Goal: Task Accomplishment & Management: Complete application form

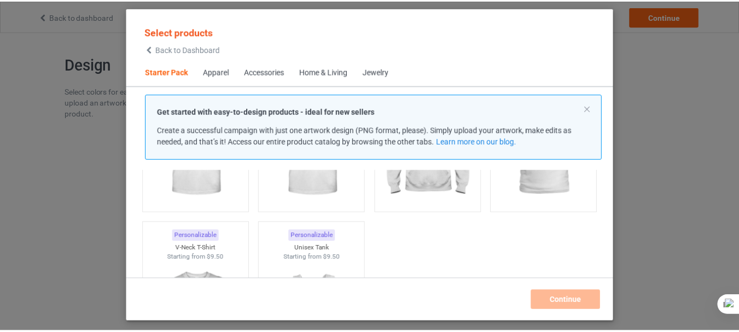
scroll to position [81, 0]
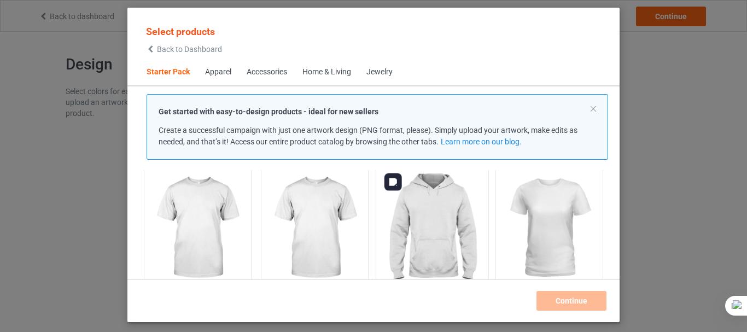
click at [437, 207] on img at bounding box center [432, 229] width 103 height 129
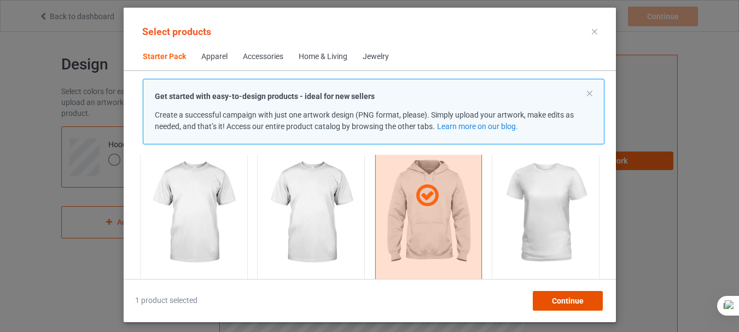
click at [571, 302] on span "Continue" at bounding box center [567, 300] width 32 height 9
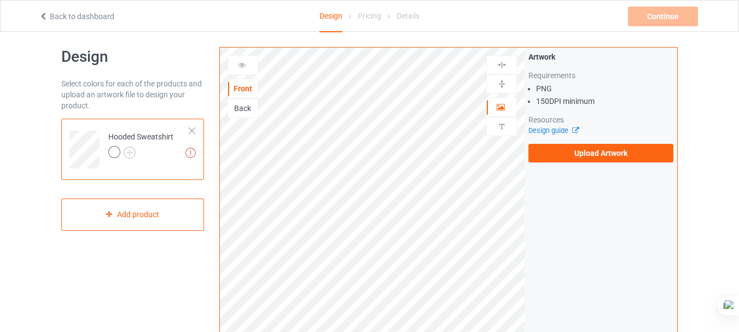
scroll to position [6, 0]
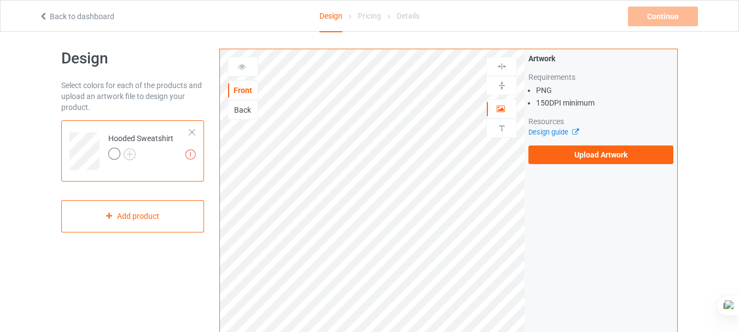
click at [609, 155] on label "Upload Artwork" at bounding box center [600, 154] width 145 height 19
click at [0, 0] on input "Upload Artwork" at bounding box center [0, 0] width 0 height 0
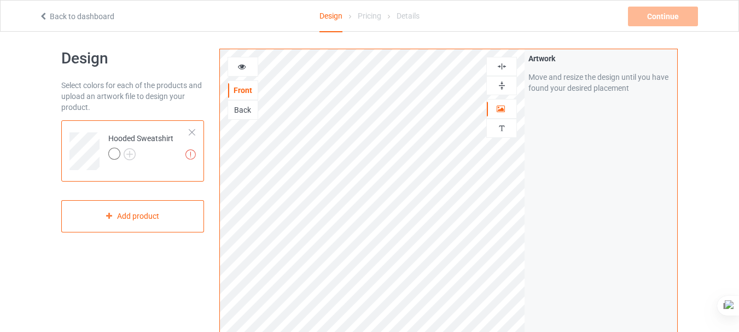
click at [110, 155] on div at bounding box center [114, 154] width 12 height 12
click at [128, 154] on img at bounding box center [130, 154] width 12 height 12
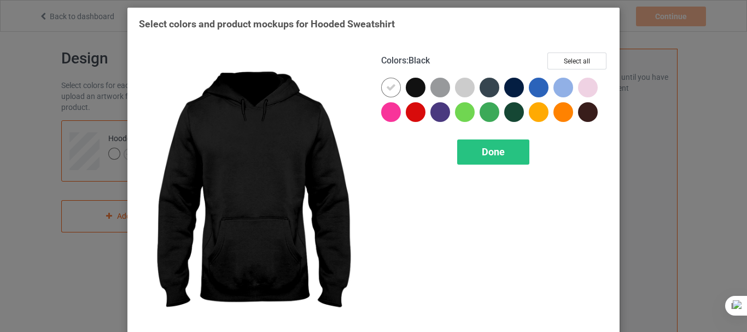
click at [409, 87] on div at bounding box center [416, 88] width 20 height 20
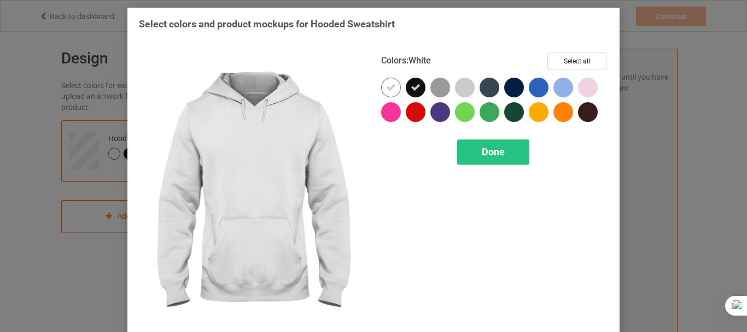
click at [387, 87] on icon at bounding box center [391, 88] width 10 height 10
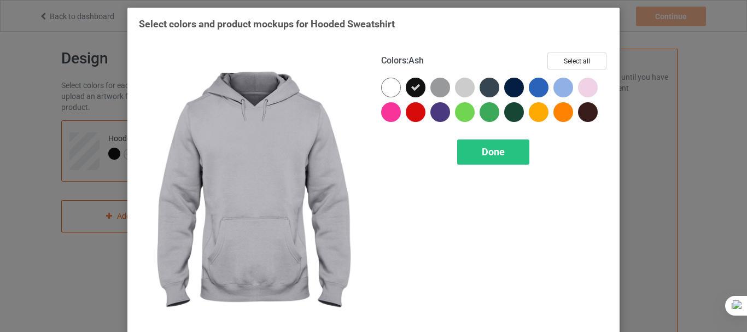
click at [460, 85] on div at bounding box center [465, 88] width 20 height 20
click at [460, 85] on icon at bounding box center [465, 88] width 10 height 10
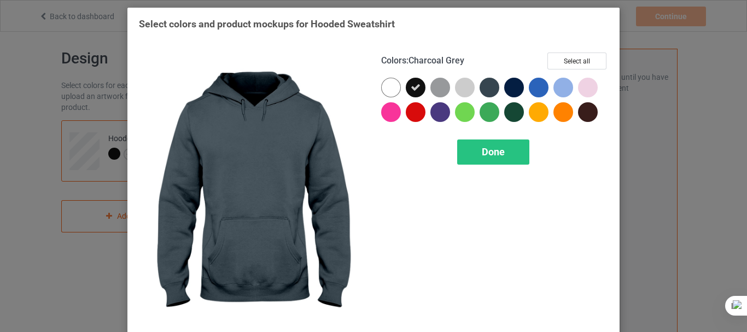
click at [487, 89] on div at bounding box center [490, 88] width 20 height 20
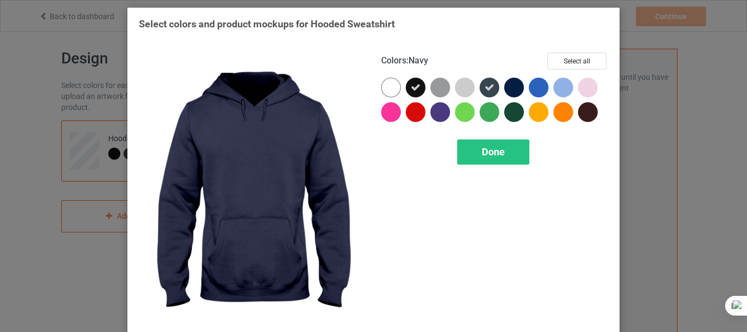
click at [507, 85] on div at bounding box center [514, 88] width 20 height 20
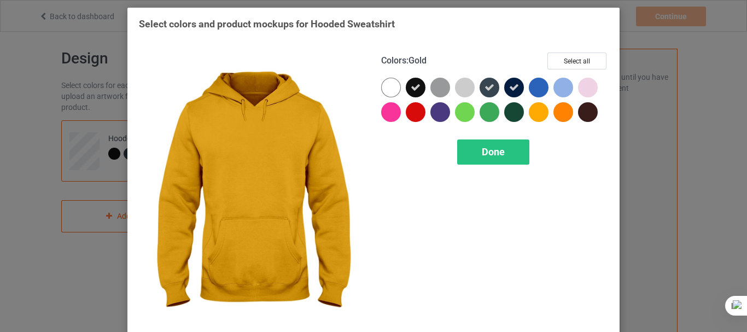
click at [535, 110] on div at bounding box center [539, 112] width 20 height 20
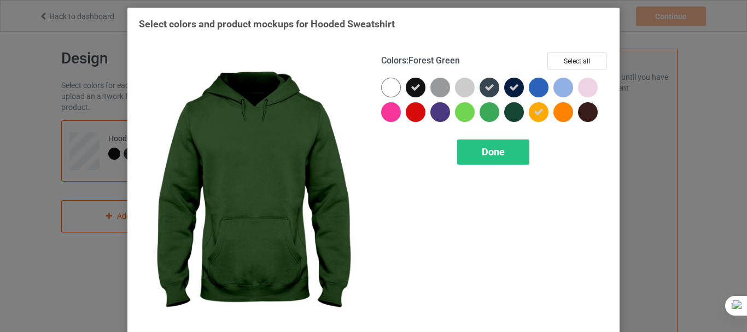
click at [512, 116] on div at bounding box center [514, 112] width 20 height 20
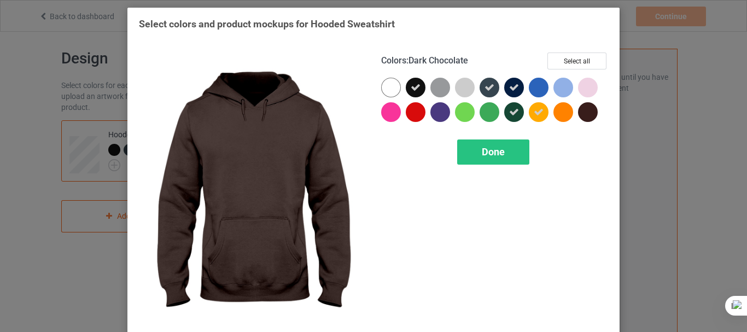
click at [587, 113] on div at bounding box center [588, 112] width 20 height 20
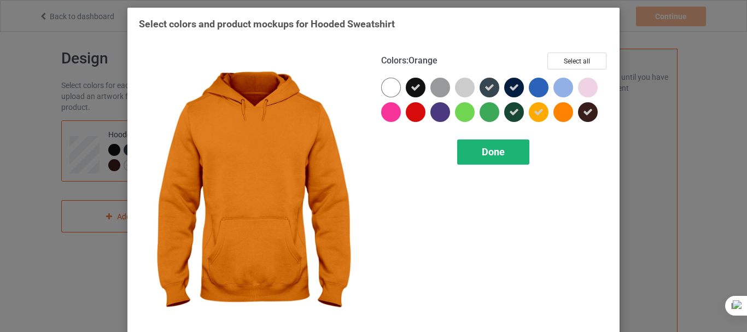
click at [492, 147] on span "Done" at bounding box center [493, 151] width 23 height 11
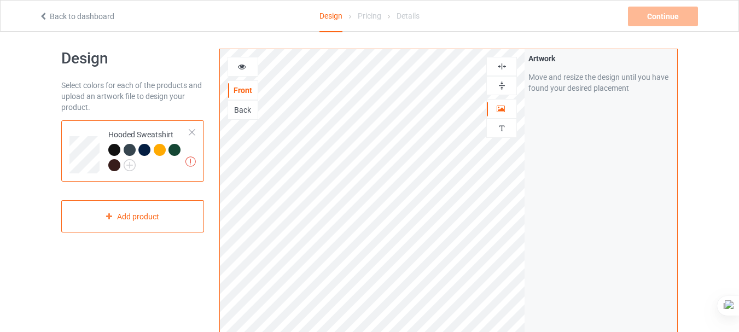
click at [237, 67] on icon at bounding box center [241, 65] width 9 height 8
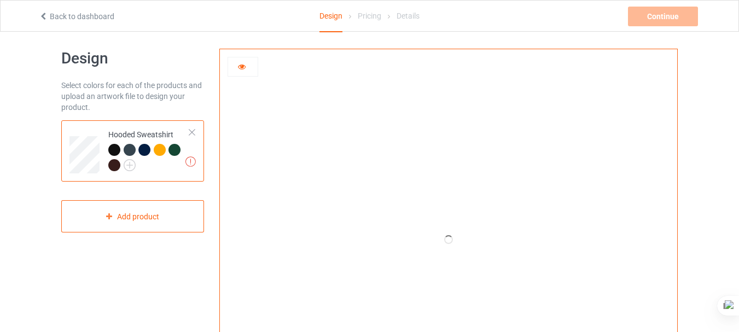
click at [237, 67] on icon at bounding box center [241, 65] width 9 height 8
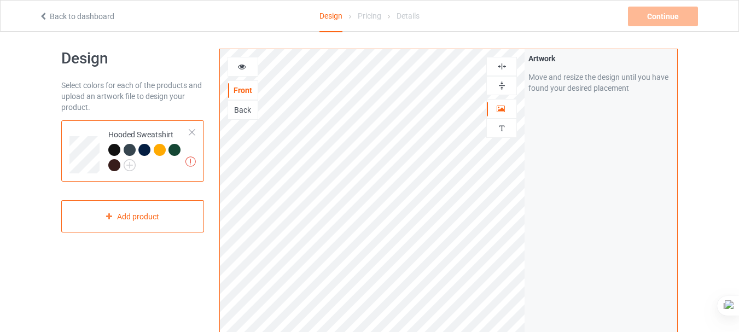
click at [129, 149] on div at bounding box center [130, 150] width 12 height 12
click at [147, 150] on div at bounding box center [144, 150] width 12 height 12
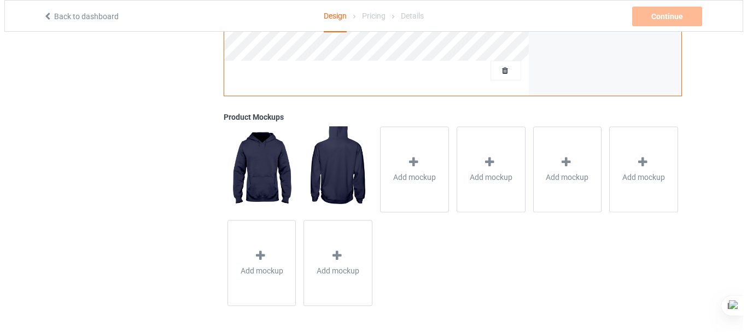
scroll to position [376, 0]
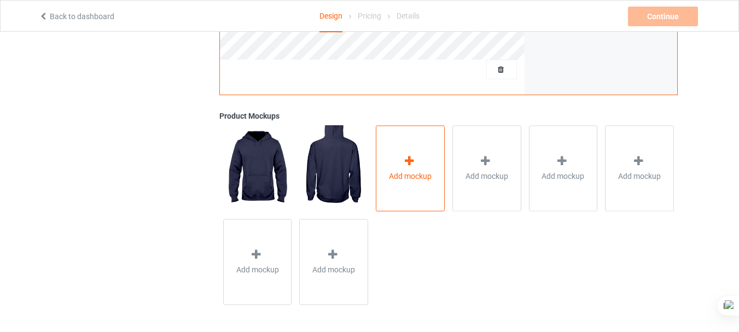
click at [406, 162] on icon at bounding box center [409, 160] width 14 height 11
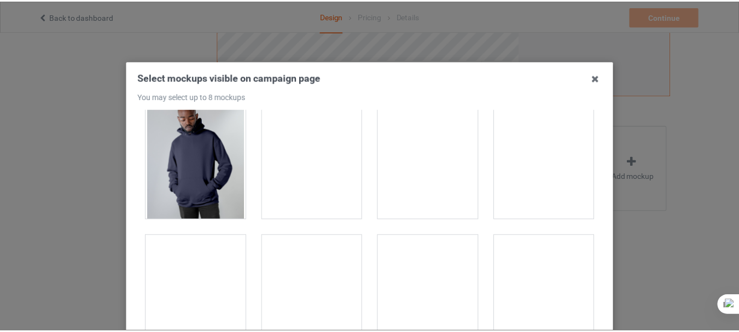
scroll to position [22, 0]
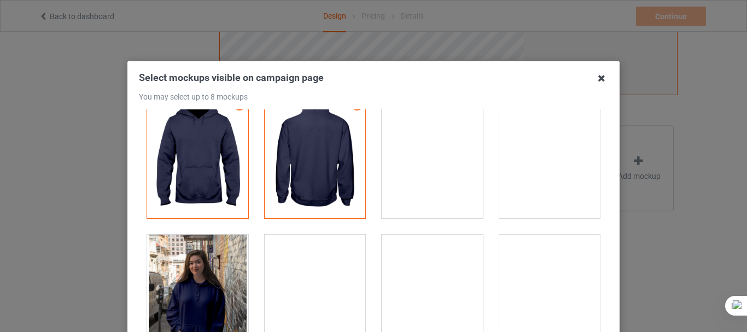
click at [598, 81] on icon at bounding box center [601, 77] width 17 height 17
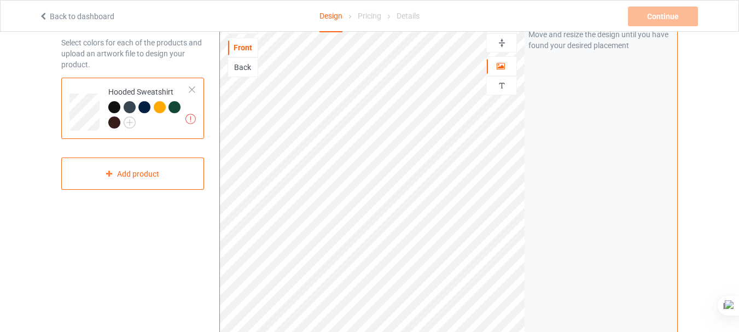
scroll to position [47, 0]
click at [113, 108] on div at bounding box center [114, 109] width 12 height 12
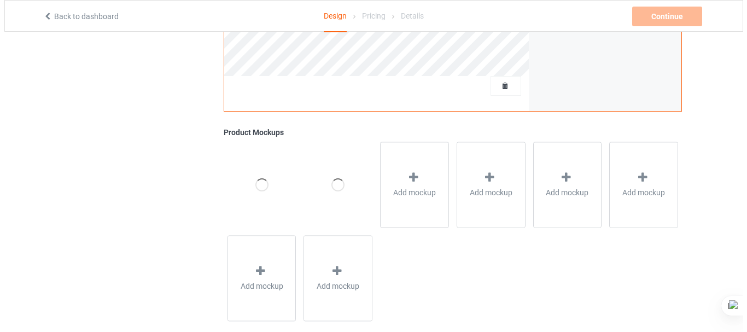
scroll to position [376, 0]
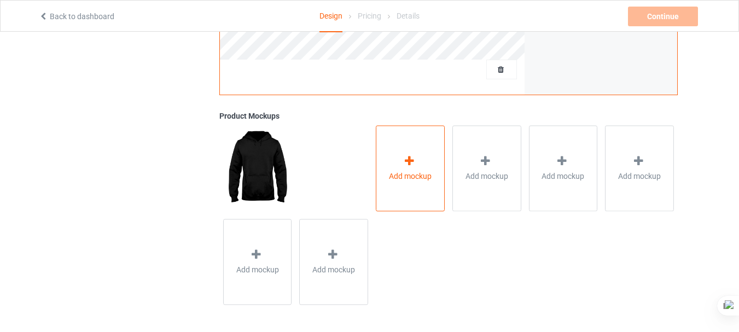
click at [408, 181] on span "Add mockup" at bounding box center [410, 176] width 43 height 11
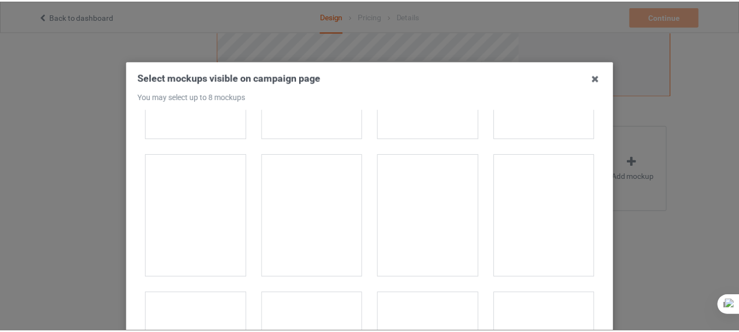
scroll to position [197, 0]
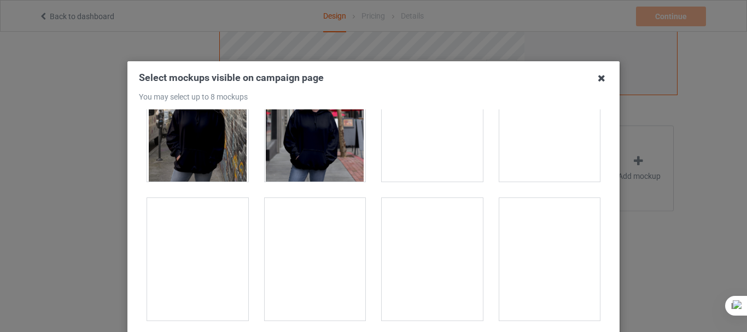
click at [600, 80] on icon at bounding box center [601, 77] width 17 height 17
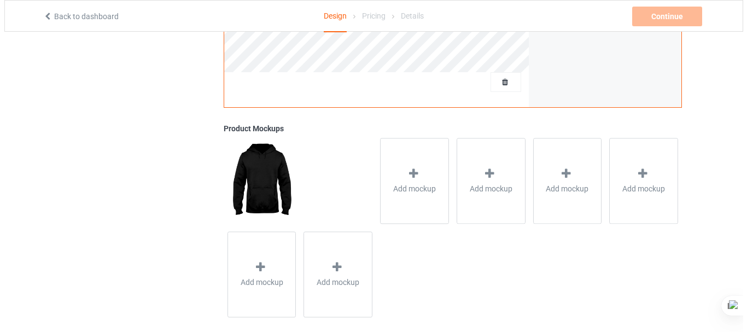
scroll to position [365, 0]
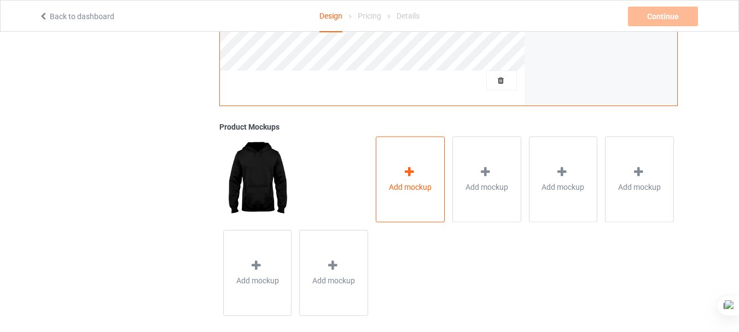
click at [416, 170] on icon at bounding box center [409, 171] width 14 height 11
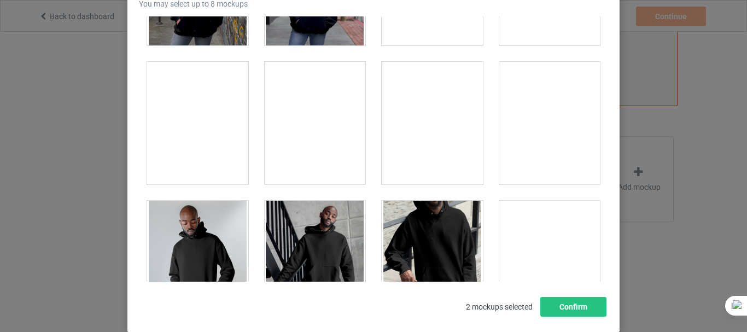
scroll to position [92, 0]
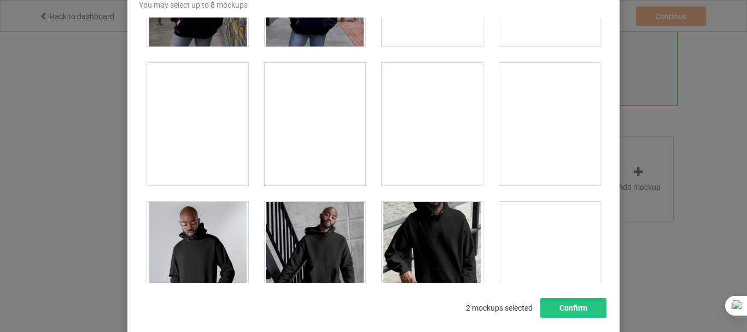
click at [431, 136] on div at bounding box center [432, 124] width 101 height 122
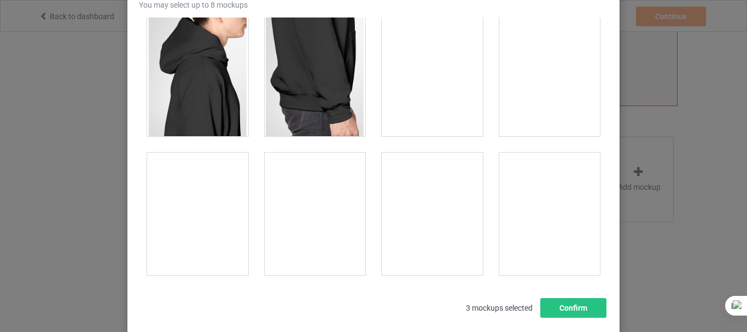
scroll to position [1006, 0]
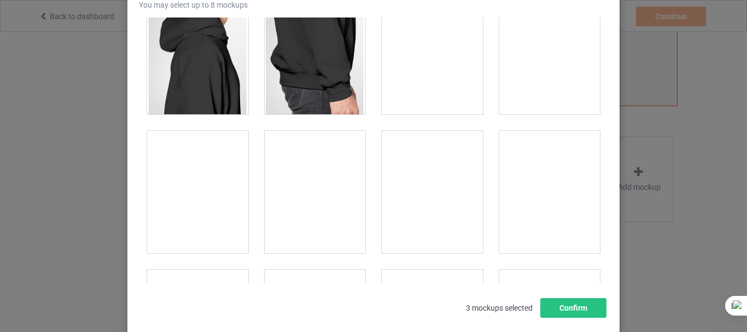
click at [202, 177] on div at bounding box center [197, 192] width 101 height 122
click at [514, 193] on div at bounding box center [549, 192] width 101 height 122
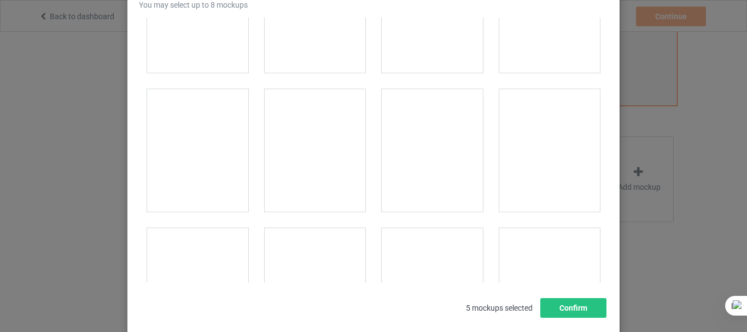
scroll to position [1903, 0]
click at [309, 119] on div at bounding box center [315, 128] width 101 height 122
click at [313, 85] on div at bounding box center [315, 82] width 101 height 122
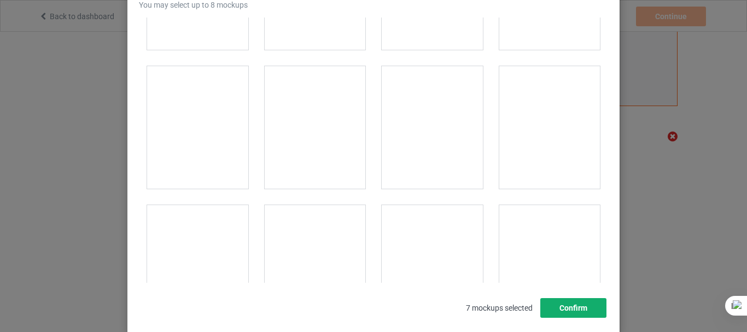
click at [567, 306] on button "Confirm" at bounding box center [573, 308] width 66 height 20
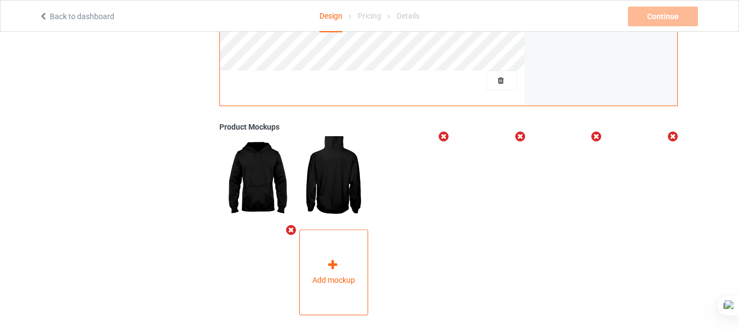
click at [315, 252] on div "Add mockup" at bounding box center [333, 273] width 69 height 86
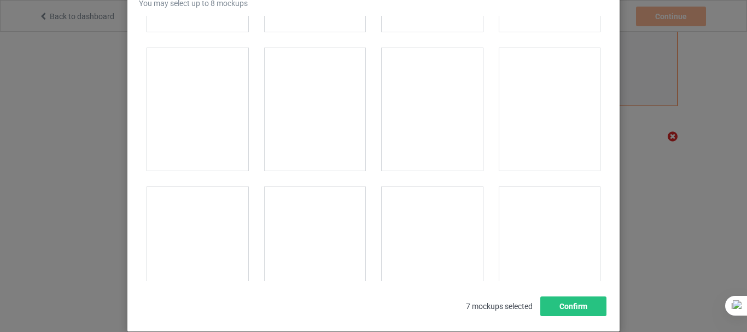
scroll to position [9261, 0]
click at [307, 103] on div at bounding box center [315, 131] width 101 height 122
click at [527, 58] on div at bounding box center [549, 78] width 101 height 122
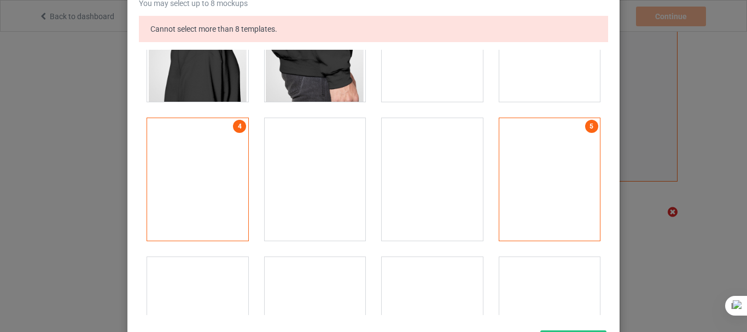
scroll to position [1094, 0]
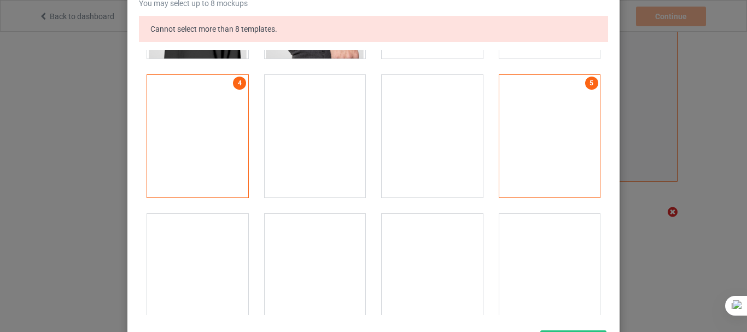
click at [571, 88] on div at bounding box center [549, 136] width 101 height 122
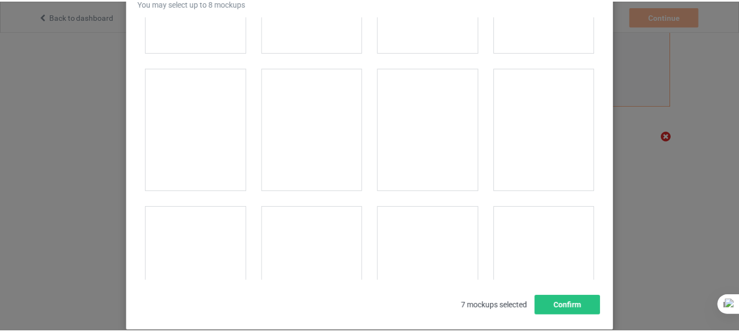
scroll to position [8450, 0]
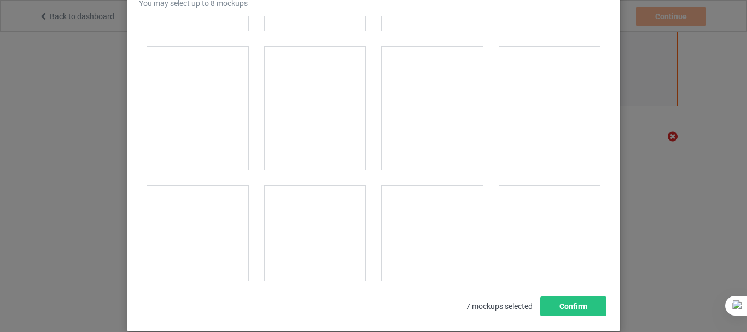
click at [422, 117] on div at bounding box center [432, 108] width 101 height 122
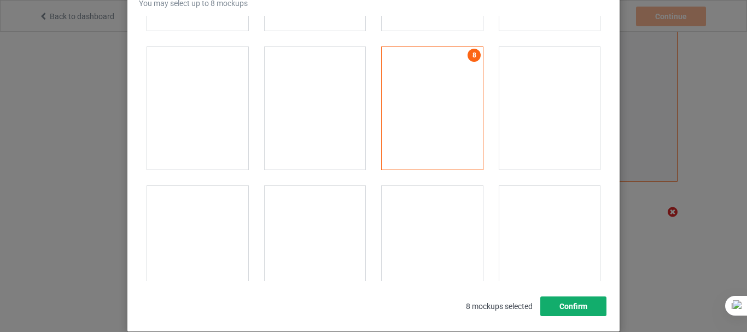
click at [548, 302] on button "Confirm" at bounding box center [573, 306] width 66 height 20
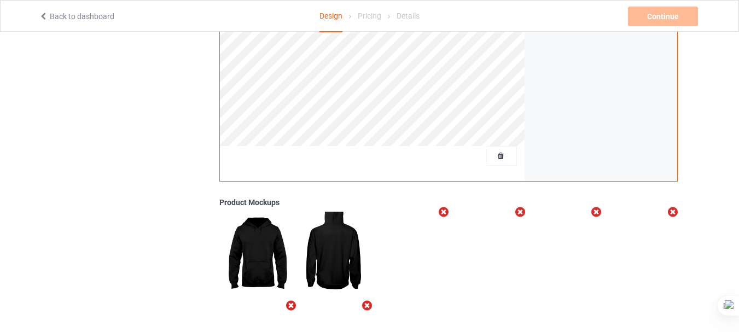
click at [289, 300] on icon "Remove mockup" at bounding box center [291, 305] width 14 height 11
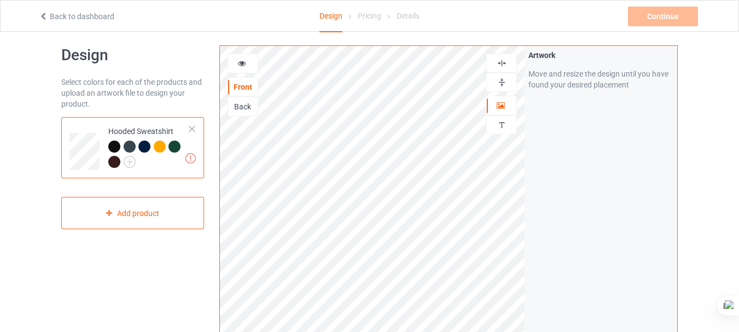
scroll to position [0, 0]
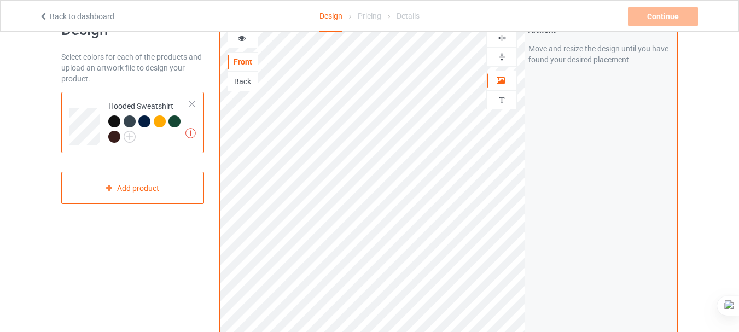
scroll to position [33, 0]
click at [495, 82] on div at bounding box center [502, 81] width 30 height 11
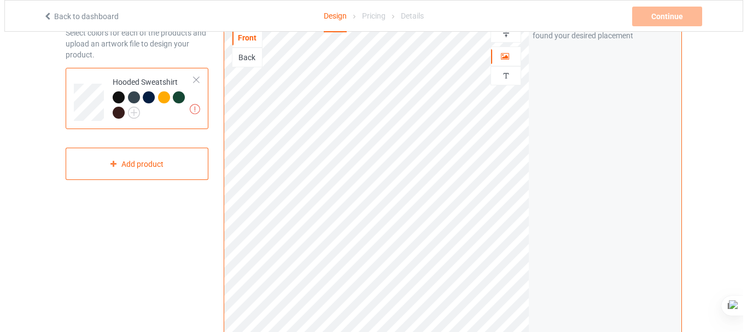
scroll to position [60, 0]
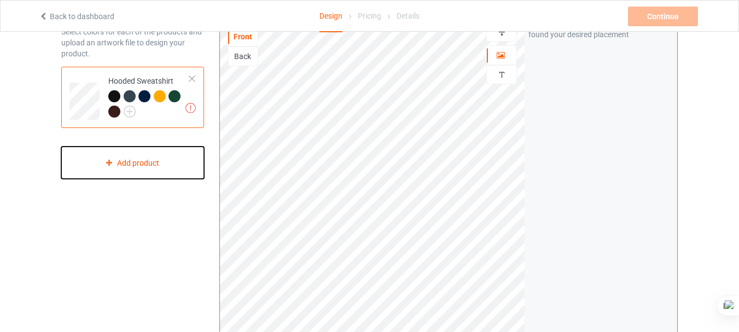
click at [113, 170] on div "Add product" at bounding box center [132, 163] width 143 height 32
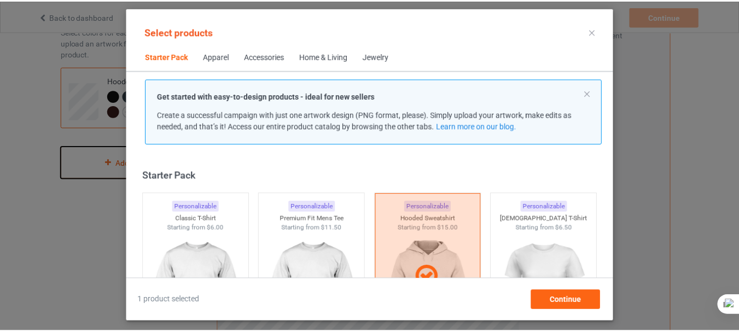
scroll to position [14, 0]
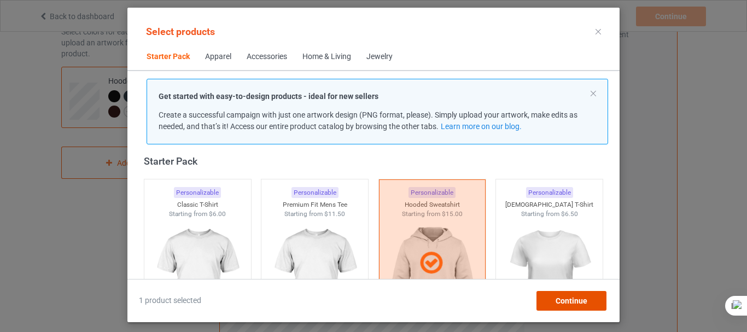
click at [565, 308] on div "Continue" at bounding box center [571, 301] width 70 height 20
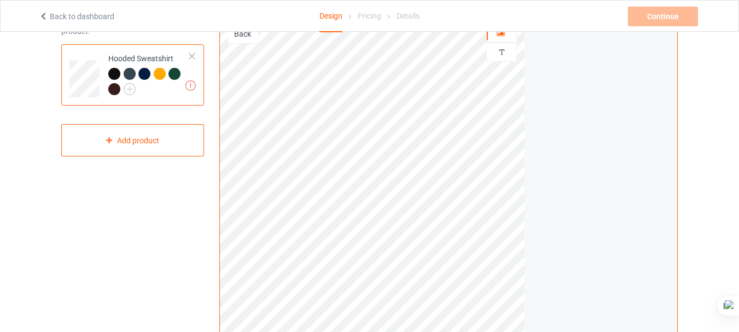
scroll to position [74, 0]
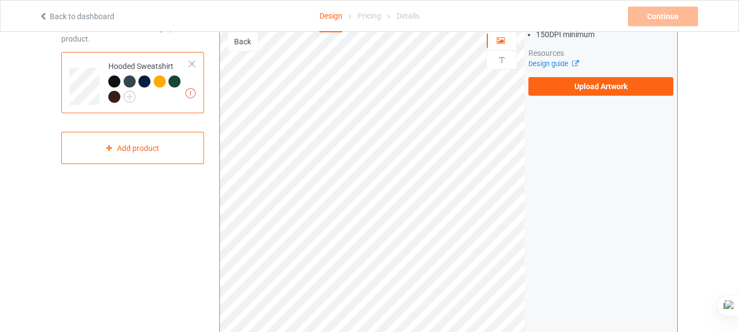
click at [574, 83] on label "Upload Artwork" at bounding box center [600, 86] width 145 height 19
click at [0, 0] on input "Upload Artwork" at bounding box center [0, 0] width 0 height 0
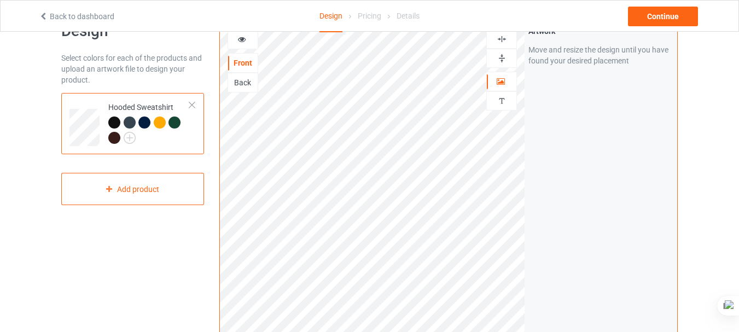
scroll to position [30, 0]
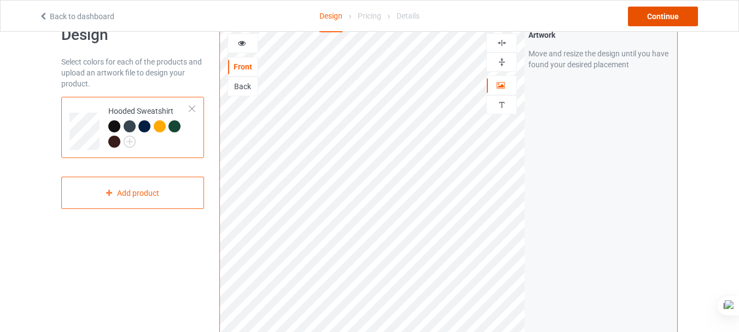
click at [682, 19] on div "Continue" at bounding box center [663, 17] width 70 height 20
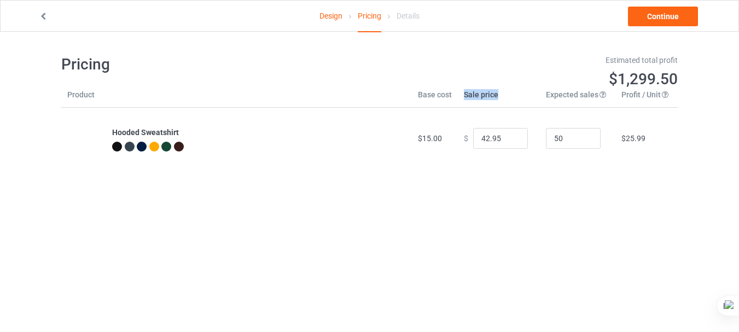
drag, startPoint x: 457, startPoint y: 97, endPoint x: 492, endPoint y: 97, distance: 35.0
click at [492, 97] on th "Sale price" at bounding box center [499, 98] width 82 height 19
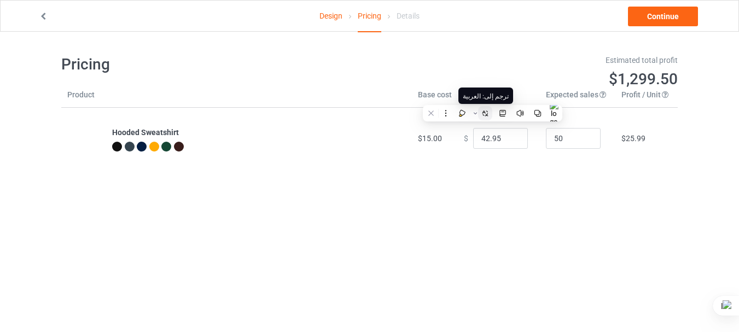
click at [491, 113] on button at bounding box center [485, 113] width 14 height 14
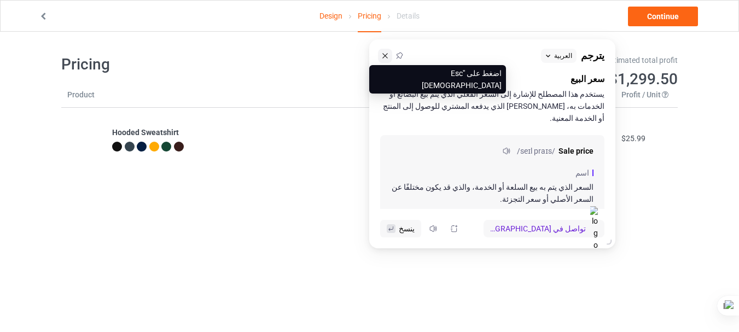
click at [383, 52] on icon at bounding box center [385, 56] width 8 height 8
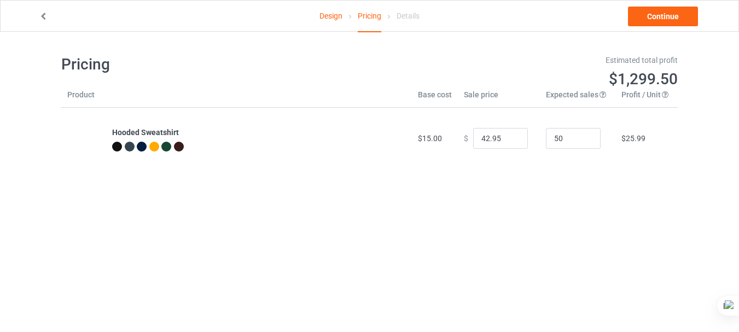
click at [535, 95] on div "Estimated total profit $1,299.50" at bounding box center [528, 72] width 316 height 50
drag, startPoint x: 535, startPoint y: 95, endPoint x: 586, endPoint y: 94, distance: 50.9
click at [586, 94] on div "Estimated total profit $1,299.50" at bounding box center [528, 72] width 316 height 50
drag, startPoint x: 593, startPoint y: 94, endPoint x: 548, endPoint y: 96, distance: 44.9
click at [548, 96] on div "Estimated total profit $1,299.50" at bounding box center [528, 72] width 316 height 50
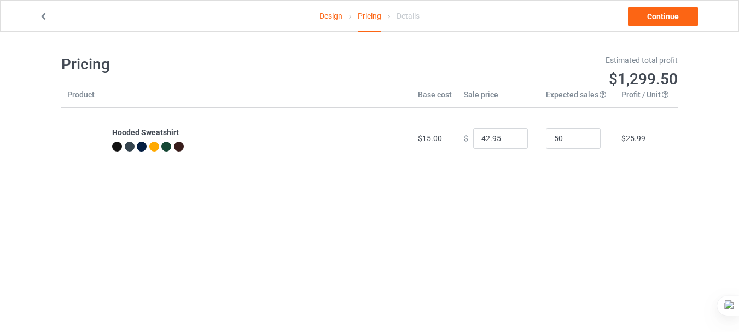
drag, startPoint x: 536, startPoint y: 96, endPoint x: 558, endPoint y: 89, distance: 23.0
click at [562, 93] on div "Estimated total profit $1,299.50" at bounding box center [528, 72] width 316 height 50
drag, startPoint x: 453, startPoint y: 94, endPoint x: 504, endPoint y: 95, distance: 50.3
click at [504, 95] on div "Estimated total profit $1,299.50" at bounding box center [528, 72] width 316 height 50
click at [472, 93] on div "Estimated total profit $1,299.50" at bounding box center [528, 72] width 316 height 50
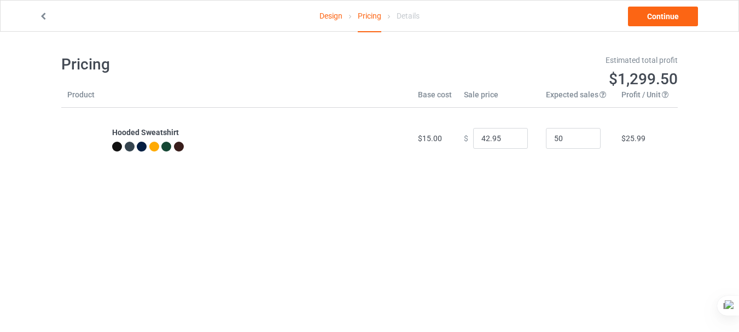
drag, startPoint x: 456, startPoint y: 94, endPoint x: 468, endPoint y: 89, distance: 13.0
click at [478, 95] on div "Estimated total profit $1,299.50" at bounding box center [528, 72] width 316 height 50
drag, startPoint x: 447, startPoint y: 67, endPoint x: 573, endPoint y: 94, distance: 128.0
click at [573, 94] on div "Estimated total profit $1,299.50" at bounding box center [528, 72] width 316 height 50
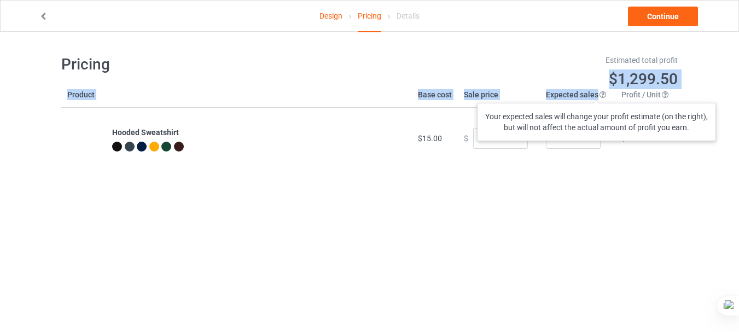
drag, startPoint x: 600, startPoint y: 85, endPoint x: 596, endPoint y: 92, distance: 8.3
click at [596, 92] on div "Pricing Estimated total profit $1,299.50 Product Base cost Sale price Expected …" at bounding box center [369, 108] width 616 height 122
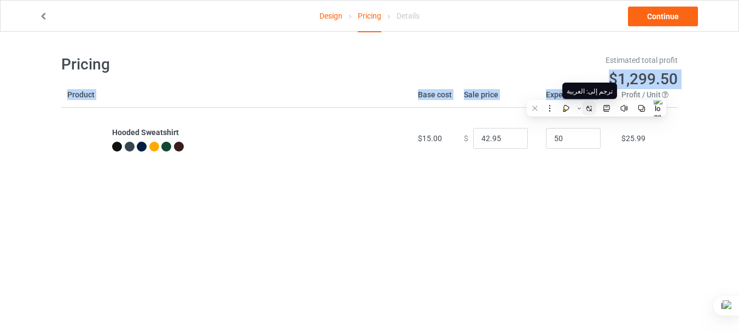
click at [591, 104] on button at bounding box center [589, 108] width 14 height 14
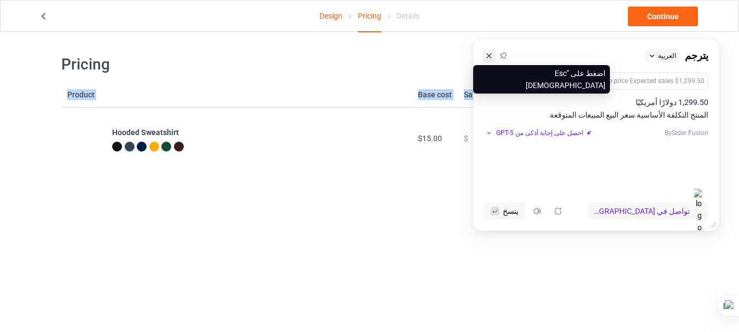
click at [489, 59] on icon at bounding box center [489, 56] width 8 height 8
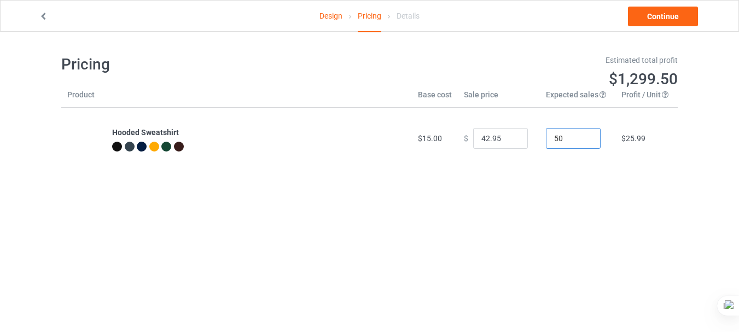
drag, startPoint x: 563, startPoint y: 139, endPoint x: 547, endPoint y: 139, distance: 15.9
click at [547, 139] on input "50" at bounding box center [573, 138] width 55 height 21
click at [582, 137] on input "51" at bounding box center [573, 138] width 55 height 21
click at [582, 137] on input "52" at bounding box center [573, 138] width 55 height 21
click at [582, 137] on input "53" at bounding box center [573, 138] width 55 height 21
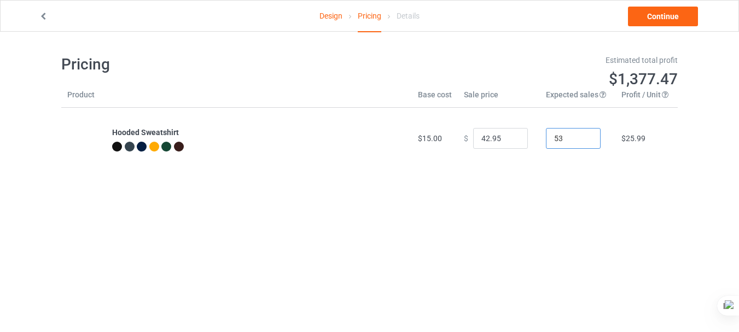
click at [582, 140] on input "53" at bounding box center [573, 138] width 55 height 21
click at [582, 140] on input "52" at bounding box center [573, 138] width 55 height 21
click at [582, 140] on input "22" at bounding box center [573, 138] width 55 height 21
click at [582, 140] on input "20" at bounding box center [573, 138] width 55 height 21
click at [582, 140] on input "19" at bounding box center [573, 138] width 55 height 21
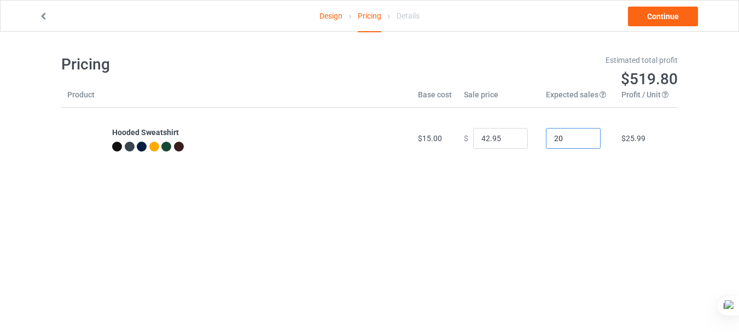
type input "20"
click at [582, 136] on input "20" at bounding box center [573, 138] width 55 height 21
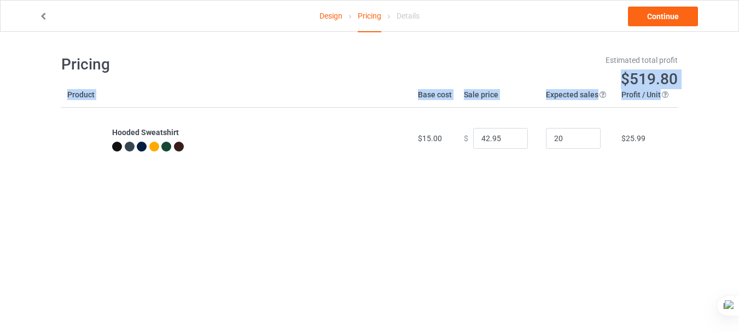
drag, startPoint x: 619, startPoint y: 95, endPoint x: 664, endPoint y: 103, distance: 45.6
click at [664, 103] on div "Pricing Estimated total profit $519.80 Product Base cost Sale price Expected sa…" at bounding box center [369, 108] width 616 height 122
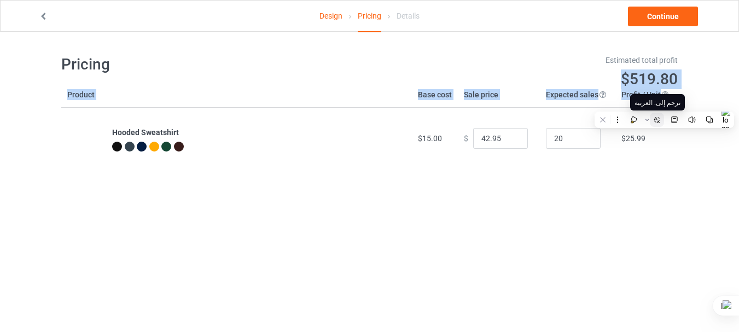
click at [658, 120] on icon at bounding box center [657, 121] width 3 height 3
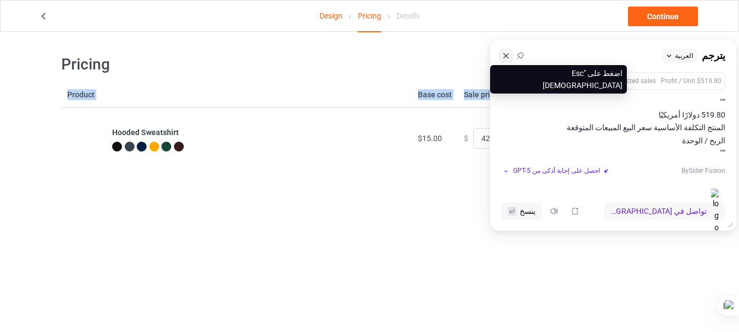
click at [504, 57] on icon at bounding box center [506, 56] width 8 height 8
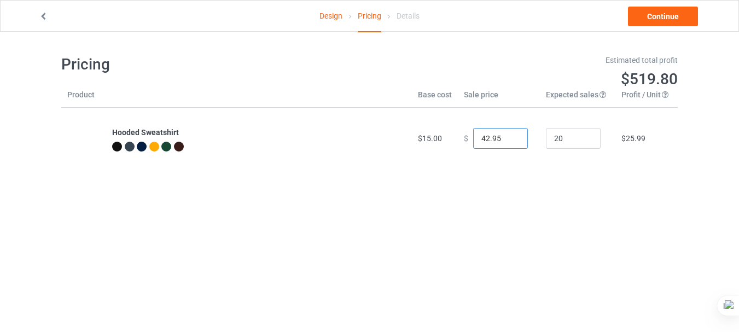
click at [483, 137] on input "42.95" at bounding box center [500, 138] width 55 height 21
drag, startPoint x: 483, startPoint y: 137, endPoint x: 468, endPoint y: 137, distance: 14.8
click at [473, 137] on input "42.95" at bounding box center [500, 138] width 55 height 21
drag, startPoint x: 486, startPoint y: 139, endPoint x: 495, endPoint y: 138, distance: 9.9
click at [495, 138] on input "20.95" at bounding box center [500, 138] width 55 height 21
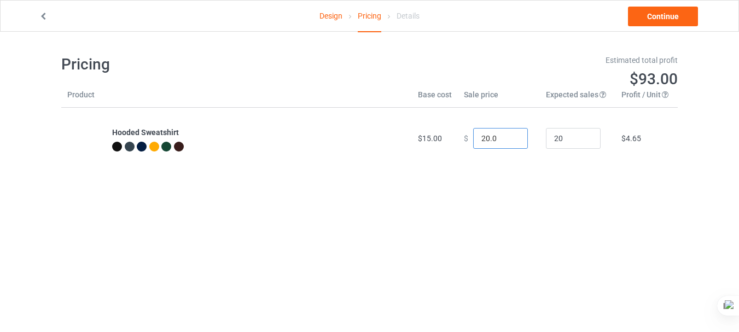
click at [491, 136] on input "20.0" at bounding box center [500, 138] width 55 height 21
click at [479, 138] on input "20" at bounding box center [500, 138] width 55 height 21
click at [491, 137] on input "20" at bounding box center [500, 138] width 55 height 21
drag, startPoint x: 482, startPoint y: 138, endPoint x: 474, endPoint y: 138, distance: 8.7
click at [474, 138] on input "20" at bounding box center [500, 138] width 55 height 21
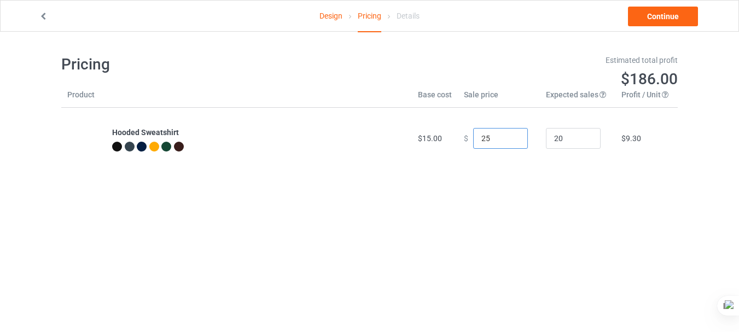
click at [491, 137] on input "25" at bounding box center [500, 138] width 55 height 21
drag, startPoint x: 477, startPoint y: 137, endPoint x: 471, endPoint y: 138, distance: 6.6
click at [473, 138] on input "0.00" at bounding box center [500, 138] width 55 height 21
drag, startPoint x: 486, startPoint y: 137, endPoint x: 494, endPoint y: 138, distance: 8.2
click at [494, 138] on input "25.00" at bounding box center [500, 138] width 55 height 21
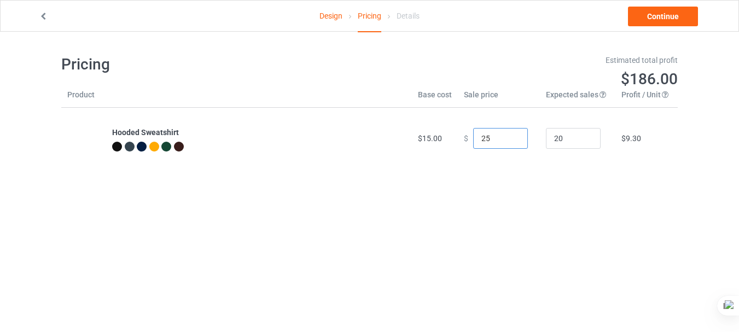
click at [479, 138] on input "25" at bounding box center [500, 138] width 55 height 21
drag, startPoint x: 477, startPoint y: 139, endPoint x: 470, endPoint y: 139, distance: 7.1
click at [473, 139] on input "0.00" at bounding box center [500, 138] width 55 height 21
click at [480, 138] on input "20.00" at bounding box center [500, 138] width 55 height 21
click at [479, 139] on input "28.00" at bounding box center [500, 138] width 55 height 21
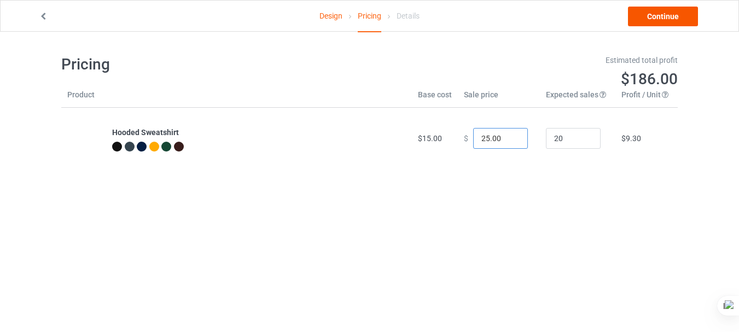
type input "25.00"
click at [673, 18] on link "Continue" at bounding box center [663, 17] width 70 height 20
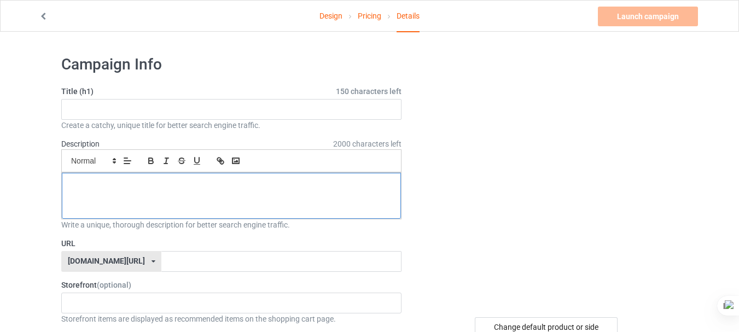
click at [142, 196] on div at bounding box center [231, 196] width 339 height 46
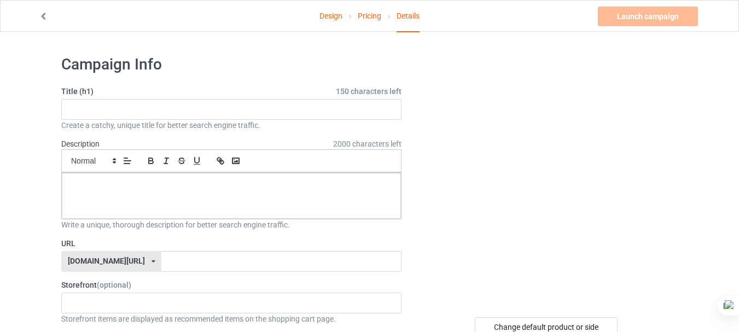
paste div
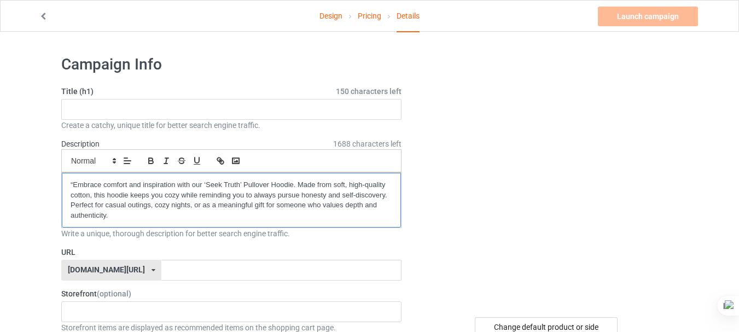
click at [64, 180] on div "“Embrace comfort and inspiration with our ‘Seek Truth’ Pullover Hoodie. Made fr…" at bounding box center [231, 200] width 339 height 55
drag, startPoint x: 73, startPoint y: 180, endPoint x: 66, endPoint y: 180, distance: 7.1
click at [66, 180] on div "“Embrace comfort and inspiration with our ‘Seek Truth’ Pullover Hoodie. Made fr…" at bounding box center [231, 200] width 339 height 55
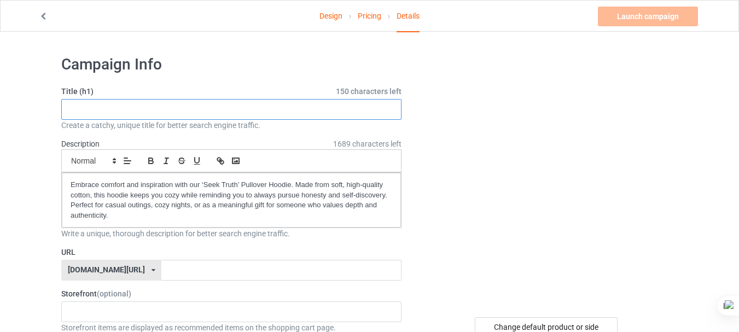
click at [168, 107] on input "text" at bounding box center [231, 109] width 340 height 21
paste input "Unisex Pullover Hoodie “Seek Truth” – Comfortable & Stylish"
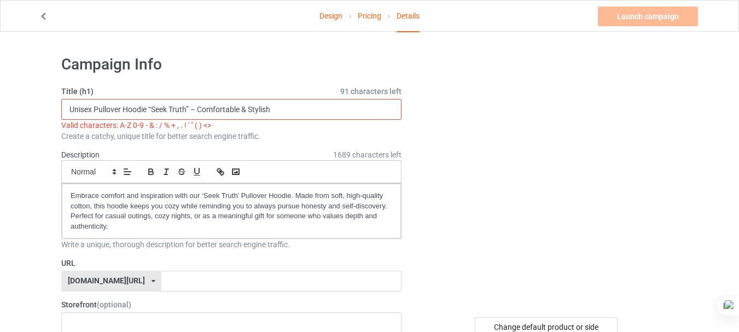
click at [190, 108] on input "Unisex Pullover Hoodie “Seek Truth” – Comfortable & Stylish" at bounding box center [231, 109] width 340 height 21
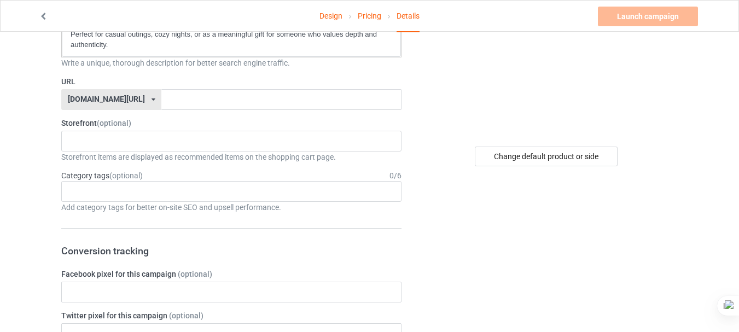
scroll to position [174, 0]
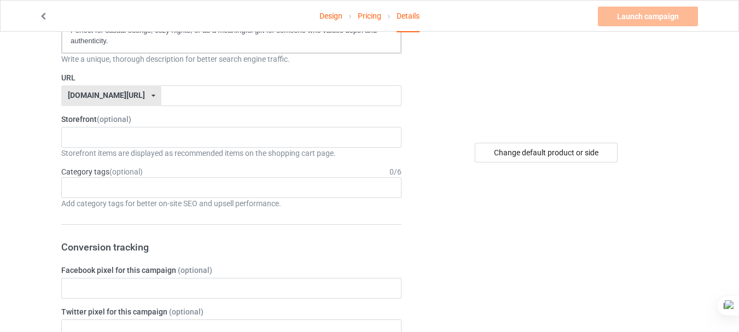
type input "Unisex Pullover Hoodie “Seek Truth” / Comfortable & Stylish"
click at [269, 97] on input "text" at bounding box center [281, 95] width 240 height 21
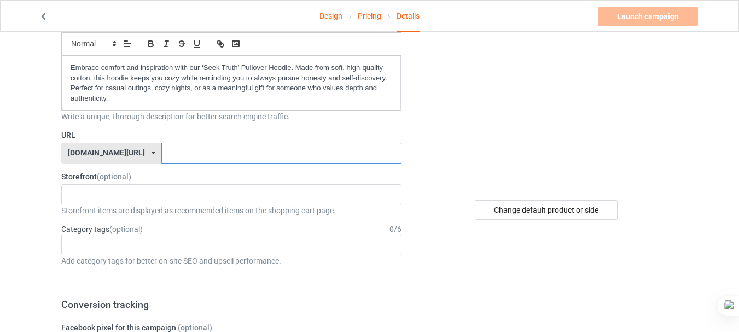
scroll to position [4, 0]
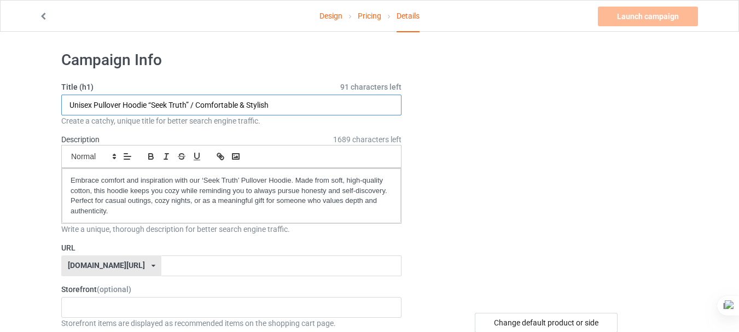
drag, startPoint x: 151, startPoint y: 103, endPoint x: 185, endPoint y: 104, distance: 33.4
click at [185, 104] on input "Unisex Pullover Hoodie “Seek Truth” / Comfortable & Stylish" at bounding box center [231, 105] width 340 height 21
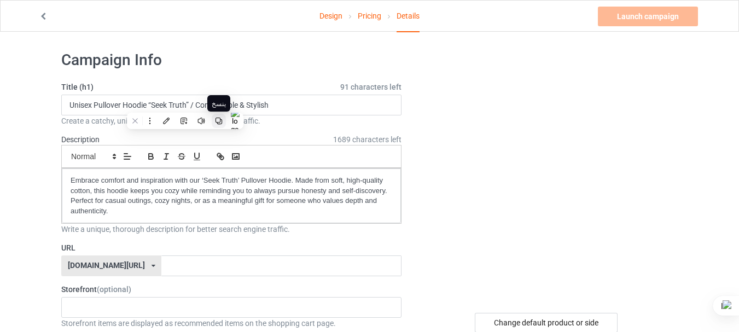
click at [219, 122] on icon at bounding box center [218, 121] width 7 height 7
click at [161, 265] on input "text" at bounding box center [281, 265] width 240 height 21
paste input "Seek Truth"
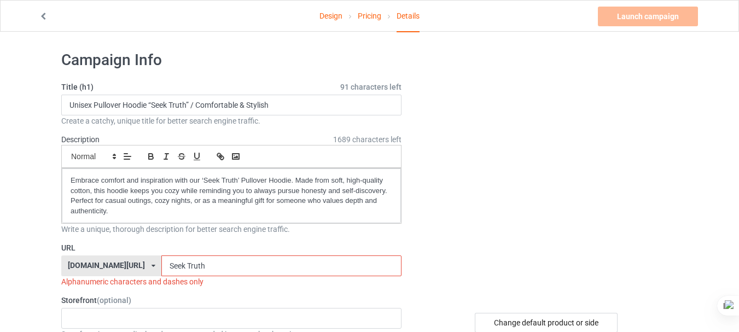
click at [161, 265] on input "Seek Truth" at bounding box center [281, 265] width 240 height 21
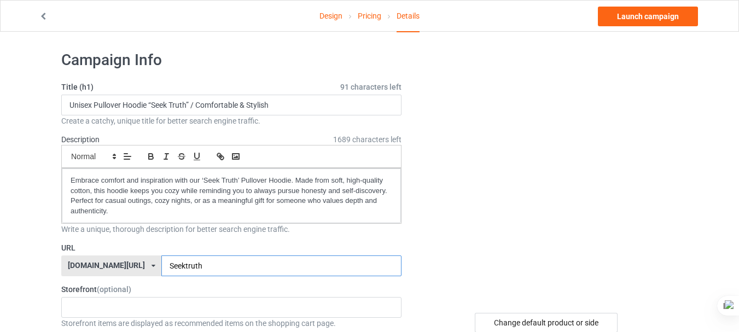
click at [161, 265] on input "Seektruth" at bounding box center [281, 265] width 240 height 21
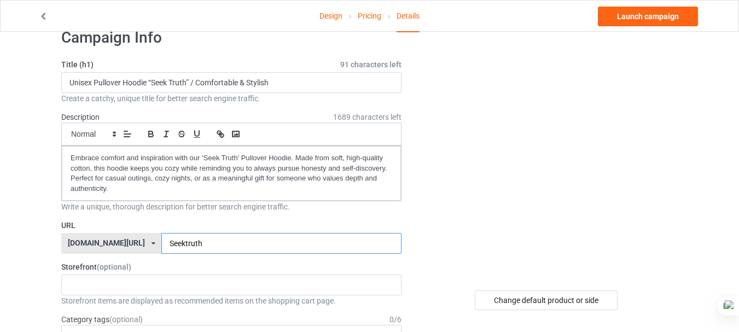
scroll to position [51, 0]
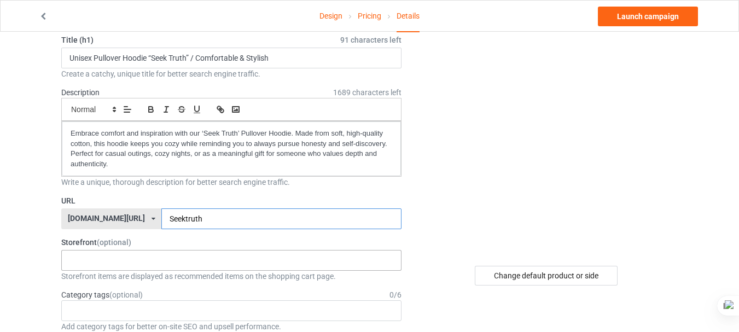
type input "Seektruth"
click at [333, 260] on div "No result found" at bounding box center [231, 260] width 340 height 21
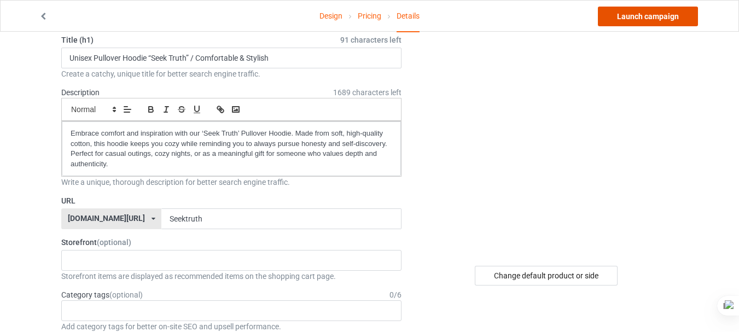
click at [669, 19] on link "Launch campaign" at bounding box center [648, 17] width 100 height 20
